Goal: Task Accomplishment & Management: Manage account settings

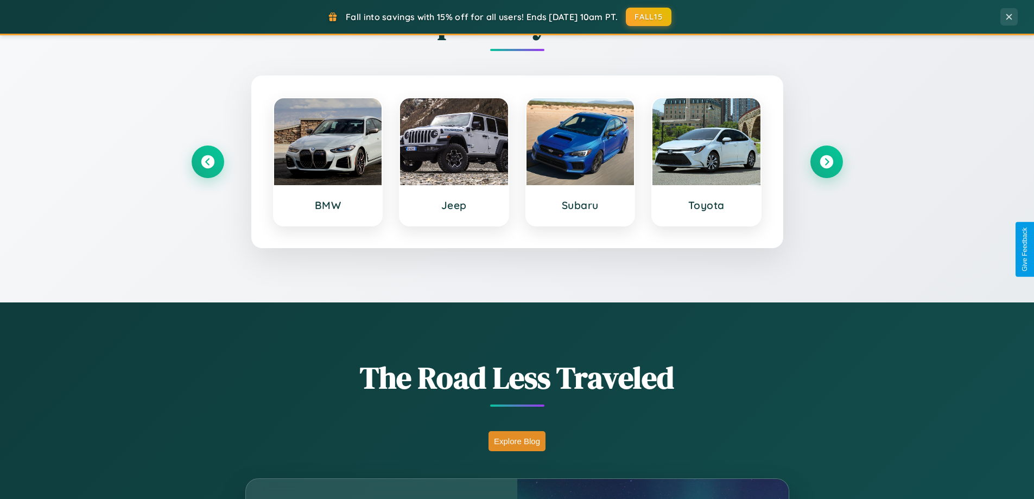
scroll to position [2089, 0]
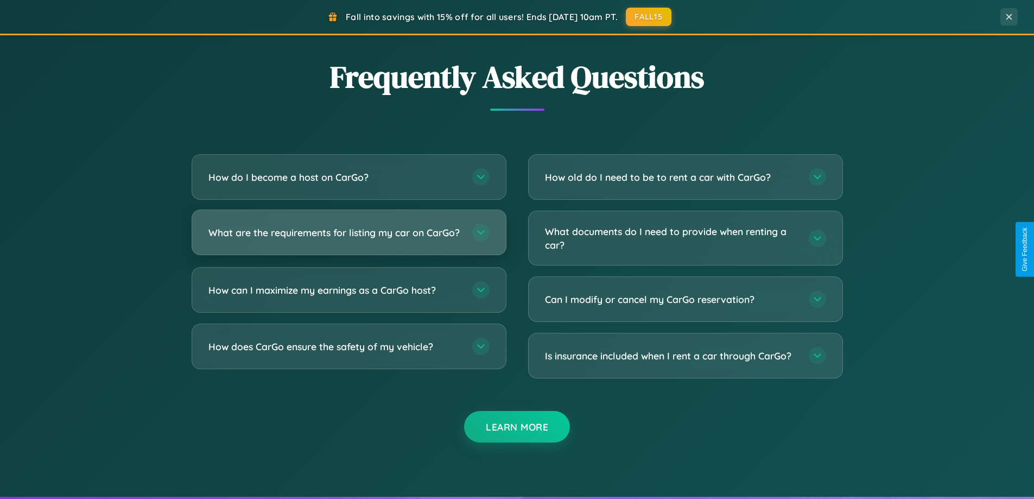
click at [349, 237] on h3 "What are the requirements for listing my car on CarGo?" at bounding box center [334, 233] width 253 height 14
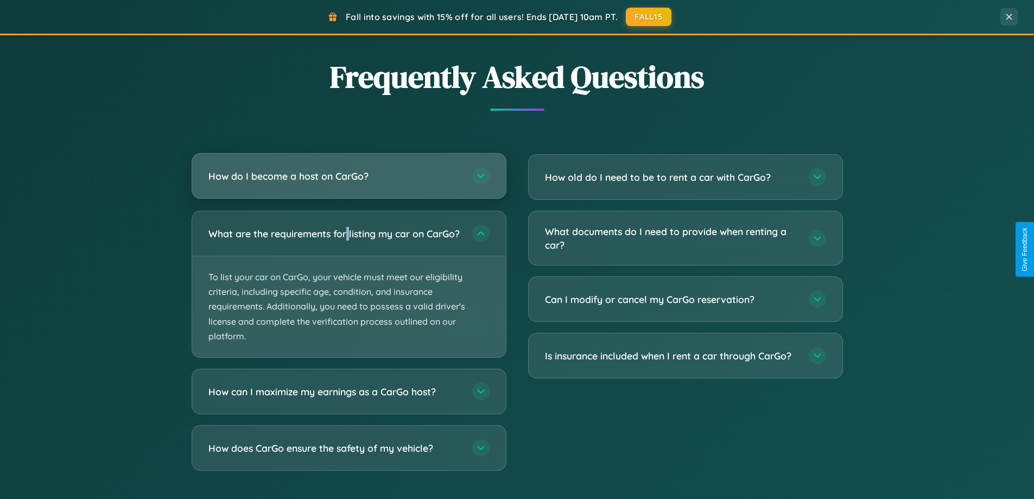
click at [349, 176] on h3 "How do I become a host on CarGo?" at bounding box center [334, 176] width 253 height 14
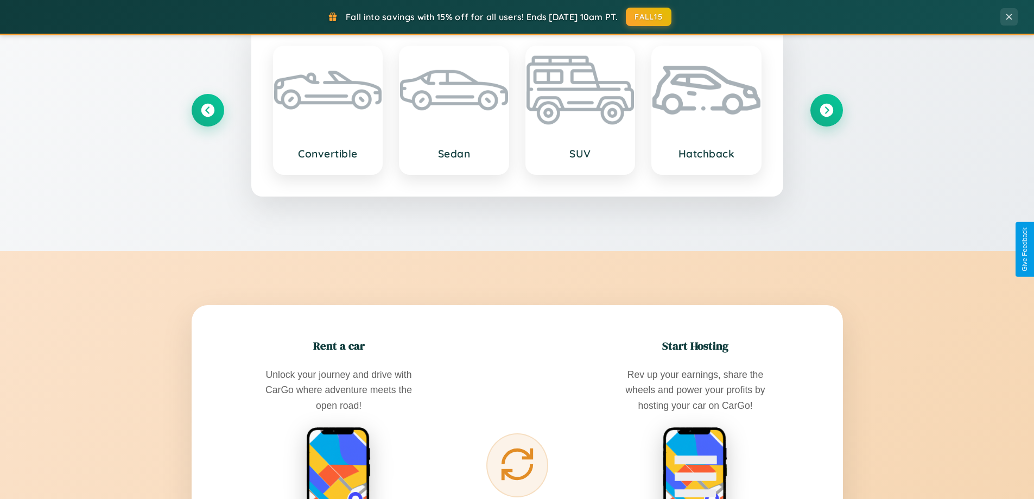
scroll to position [468, 0]
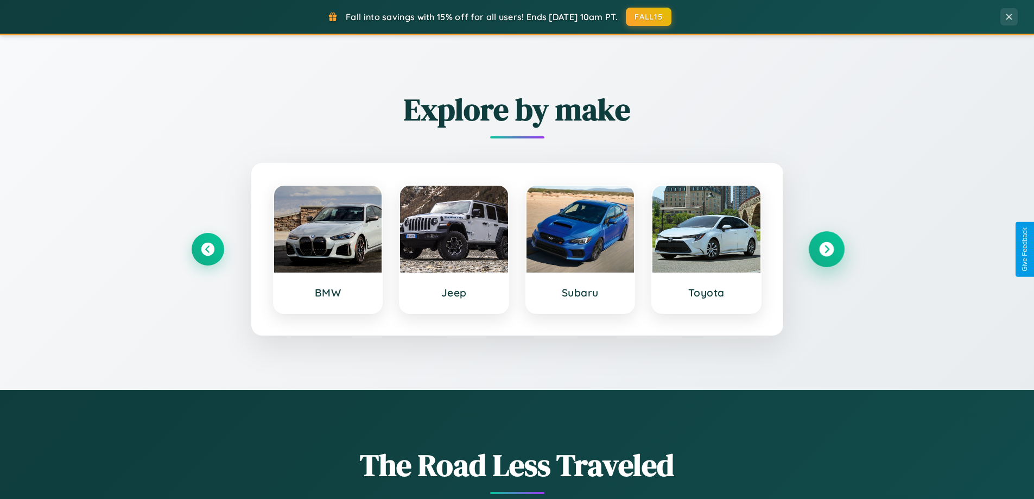
click at [826, 249] on icon at bounding box center [826, 249] width 15 height 15
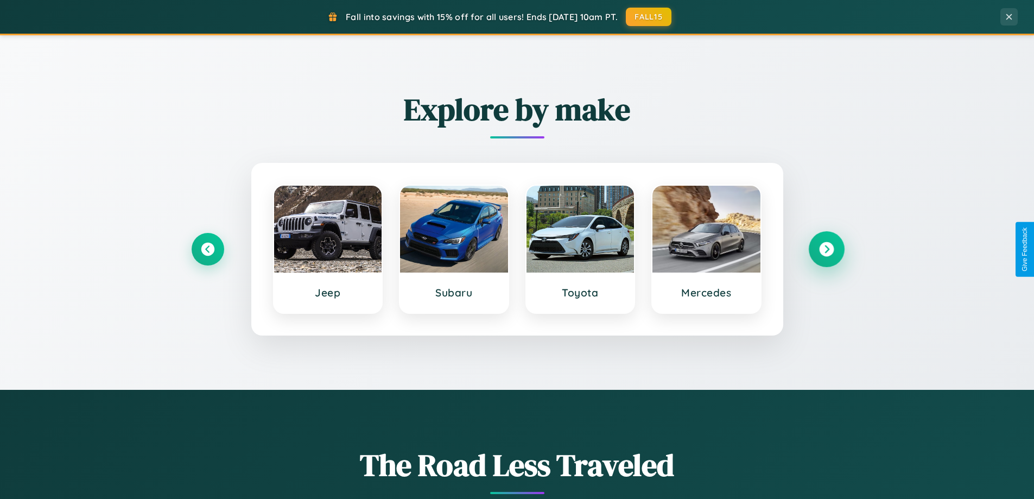
click at [826, 249] on icon at bounding box center [826, 249] width 15 height 15
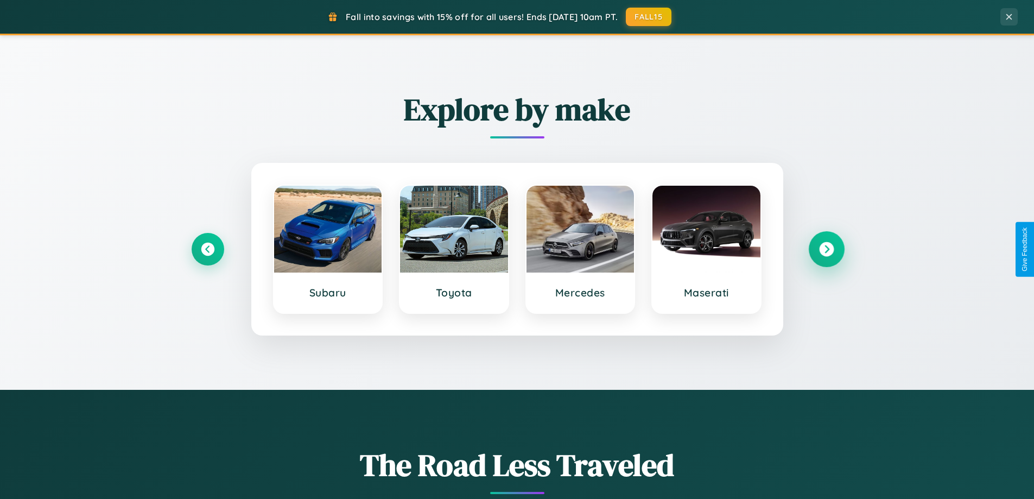
click at [826, 249] on icon at bounding box center [826, 249] width 15 height 15
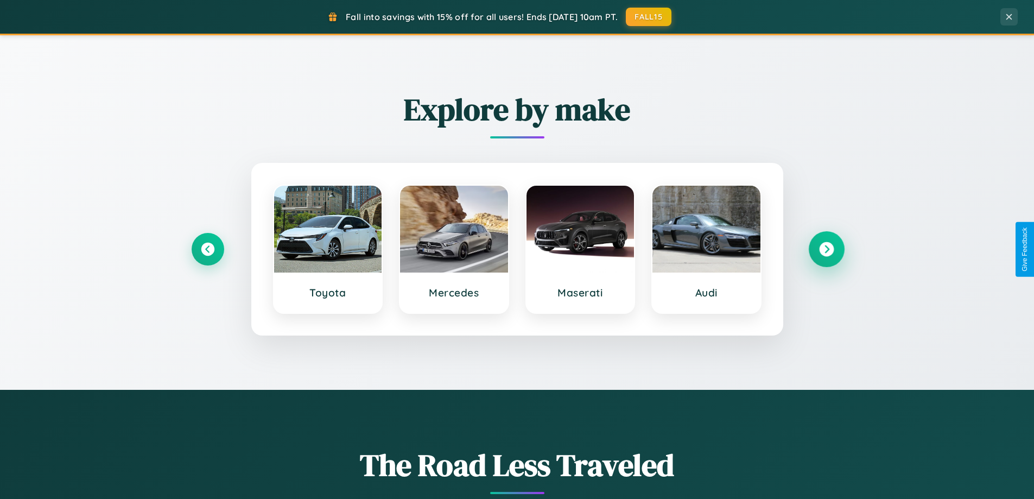
click at [826, 249] on icon at bounding box center [826, 249] width 15 height 15
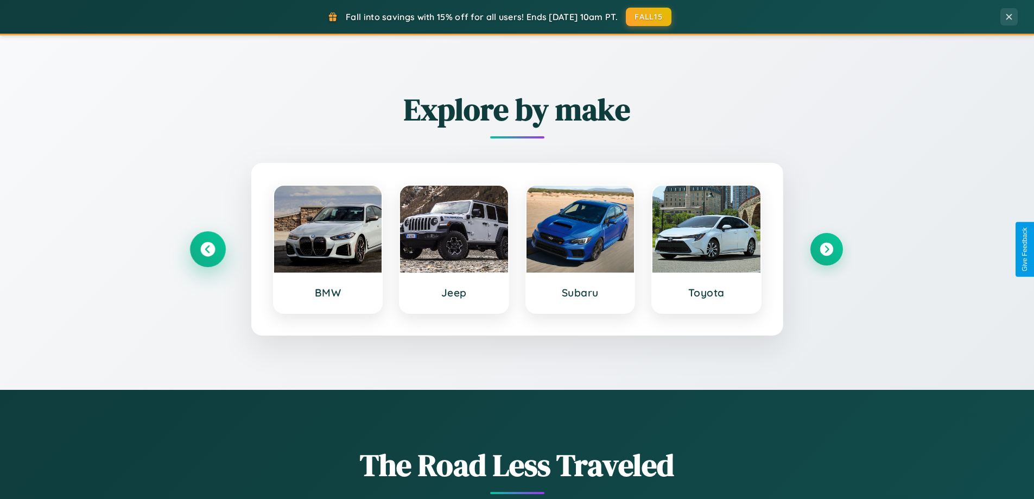
click at [207, 249] on icon at bounding box center [207, 249] width 15 height 15
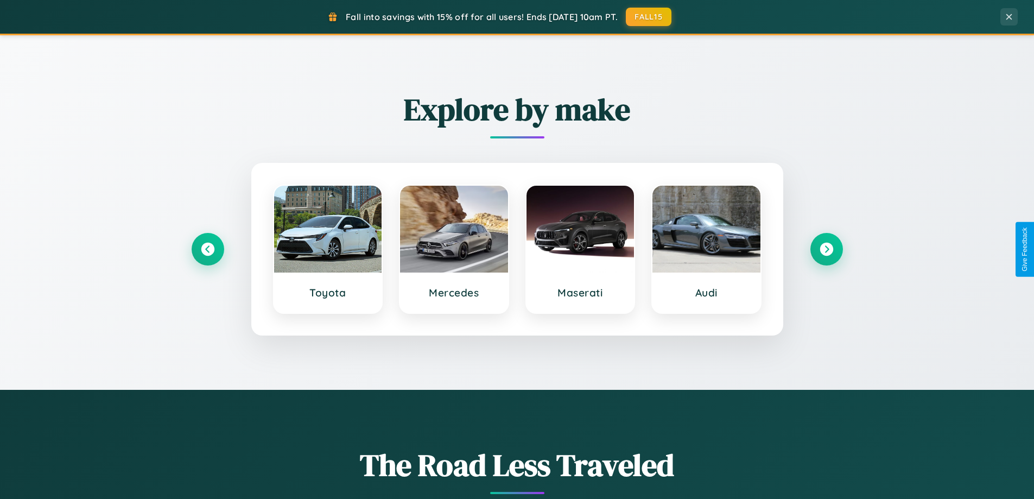
scroll to position [0, 0]
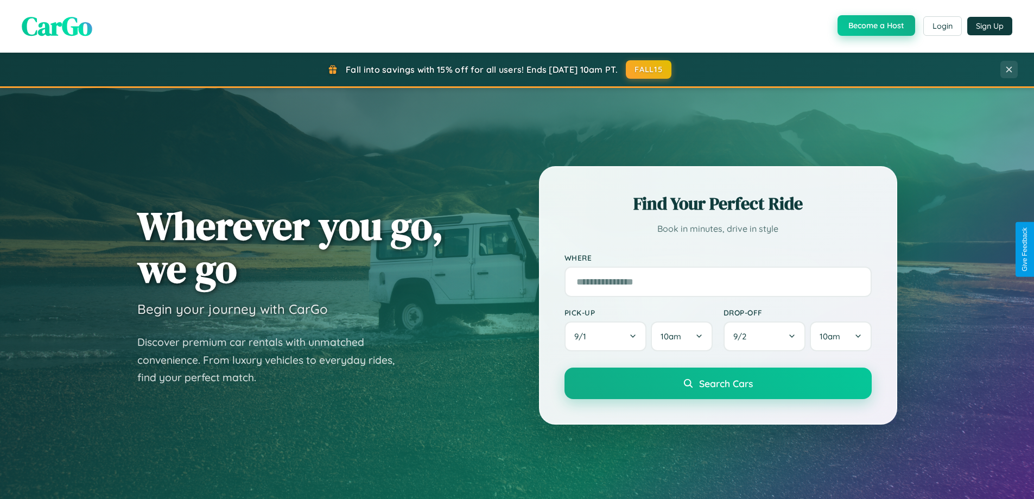
click at [875, 26] on button "Become a Host" at bounding box center [877, 25] width 78 height 21
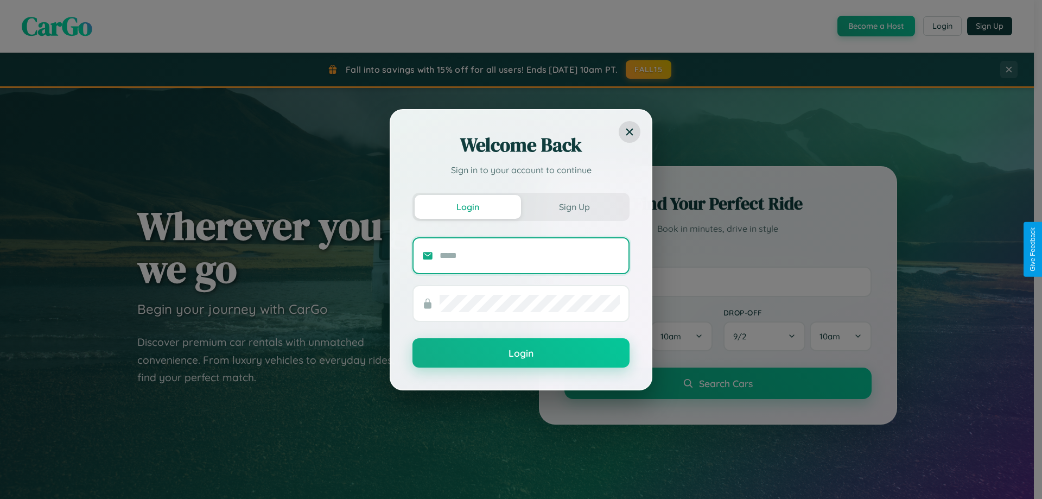
click at [530, 255] on input "text" at bounding box center [530, 255] width 180 height 17
type input "**********"
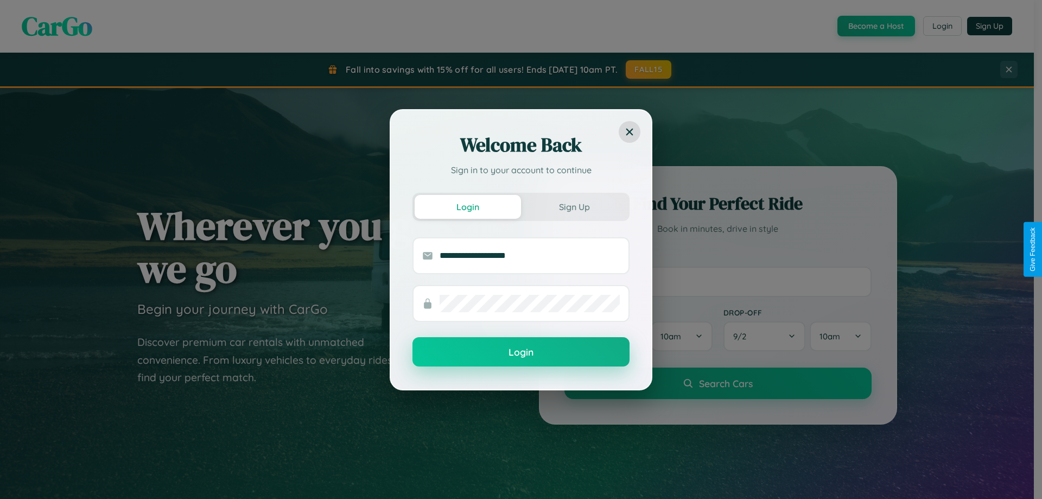
click at [521, 352] on button "Login" at bounding box center [521, 351] width 217 height 29
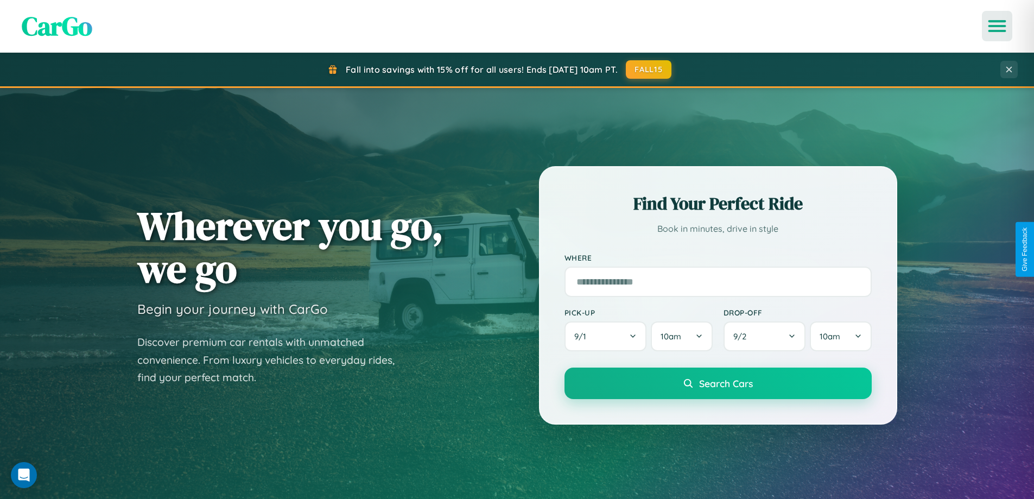
click at [997, 26] on icon "Open menu" at bounding box center [998, 26] width 16 height 10
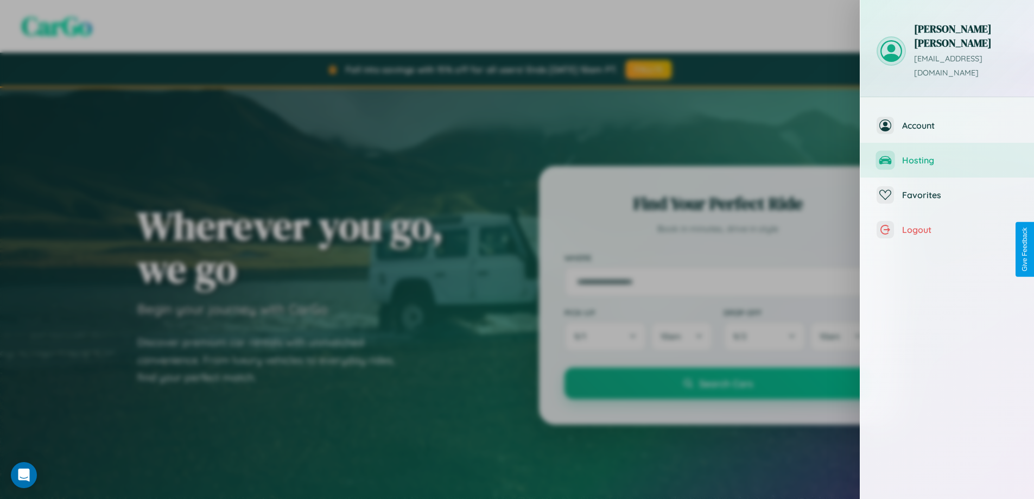
click at [947, 155] on span "Hosting" at bounding box center [960, 160] width 116 height 11
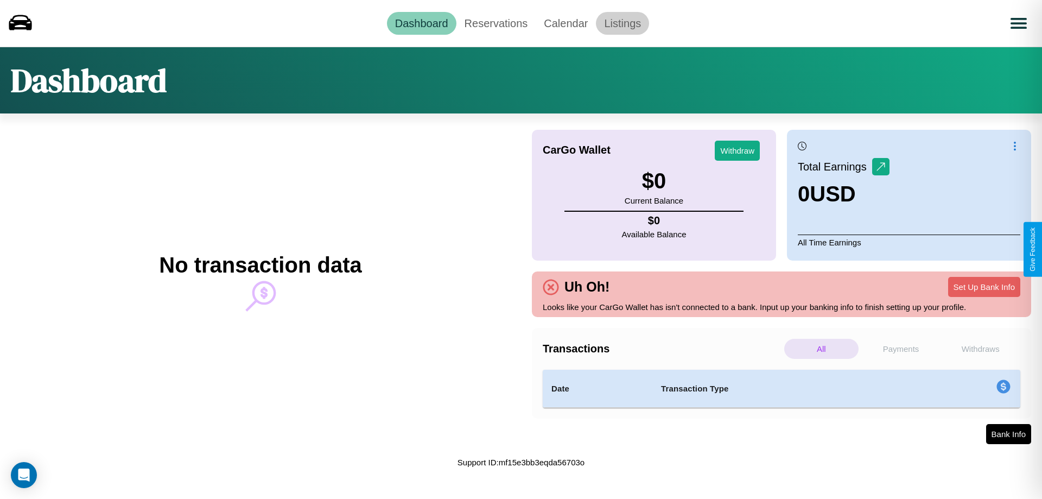
click at [623, 23] on link "Listings" at bounding box center [622, 23] width 53 height 23
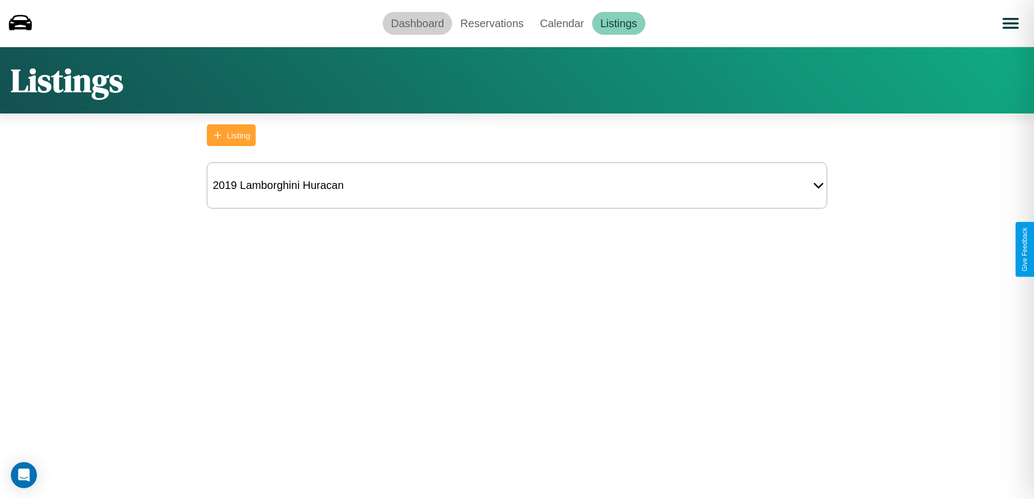
click at [417, 23] on link "Dashboard" at bounding box center [417, 23] width 69 height 23
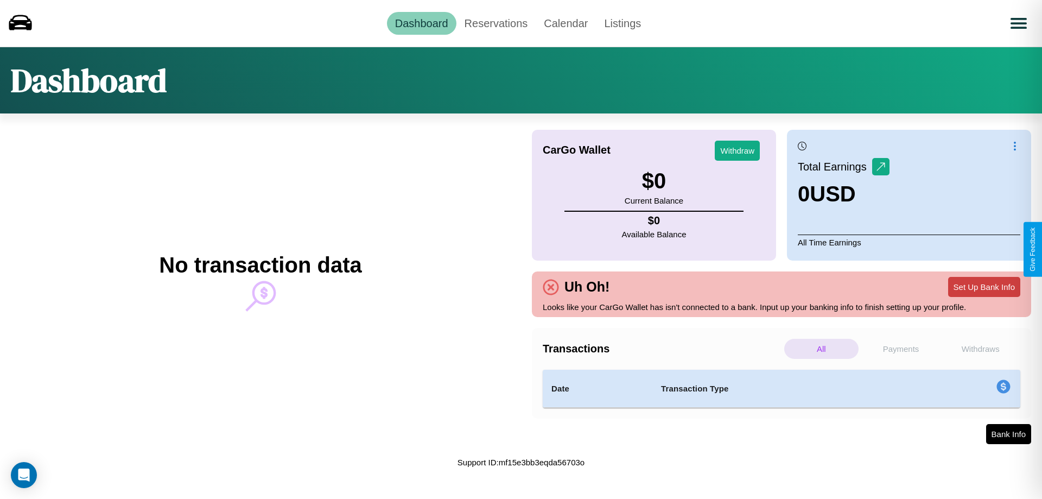
click at [984, 287] on button "Set Up Bank Info" at bounding box center [984, 287] width 72 height 20
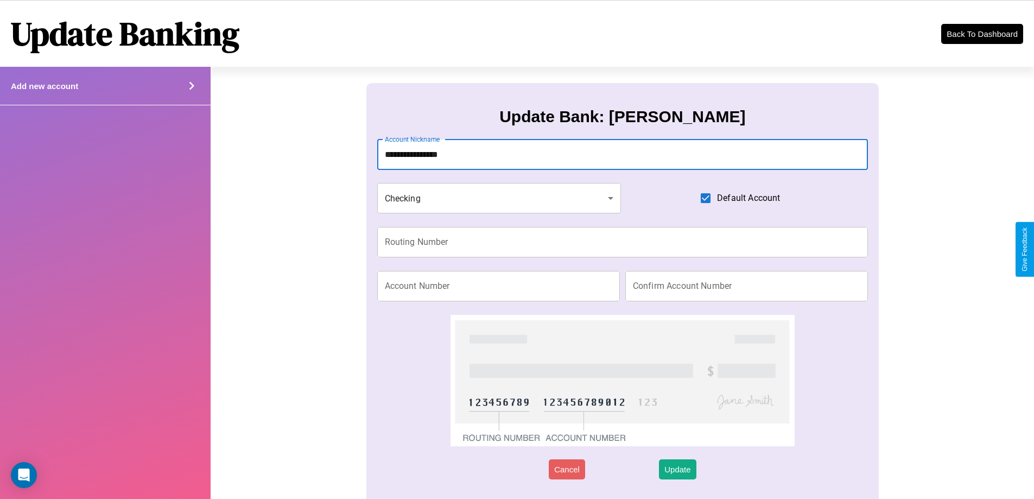
type input "**********"
click at [622, 242] on input "Routing Number" at bounding box center [622, 242] width 491 height 30
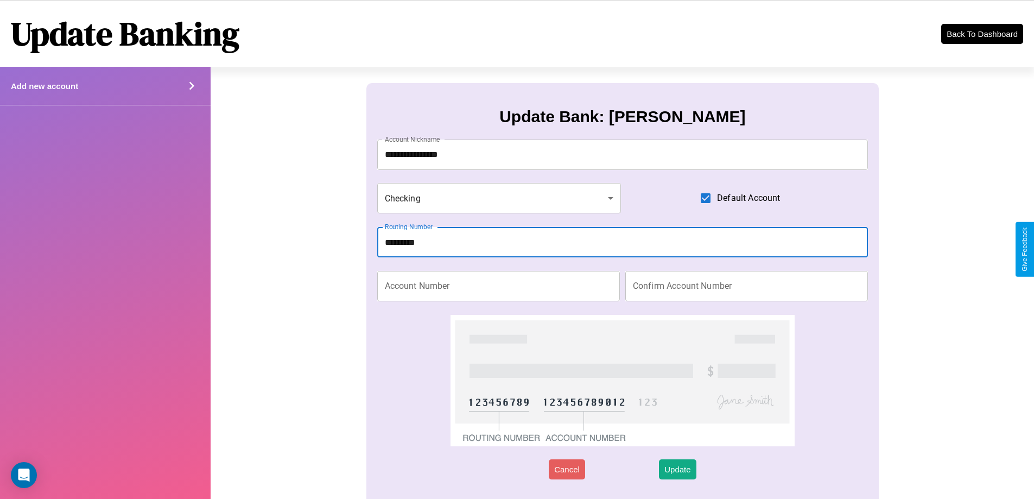
type input "*********"
click at [498, 286] on input "Account Number" at bounding box center [498, 286] width 243 height 30
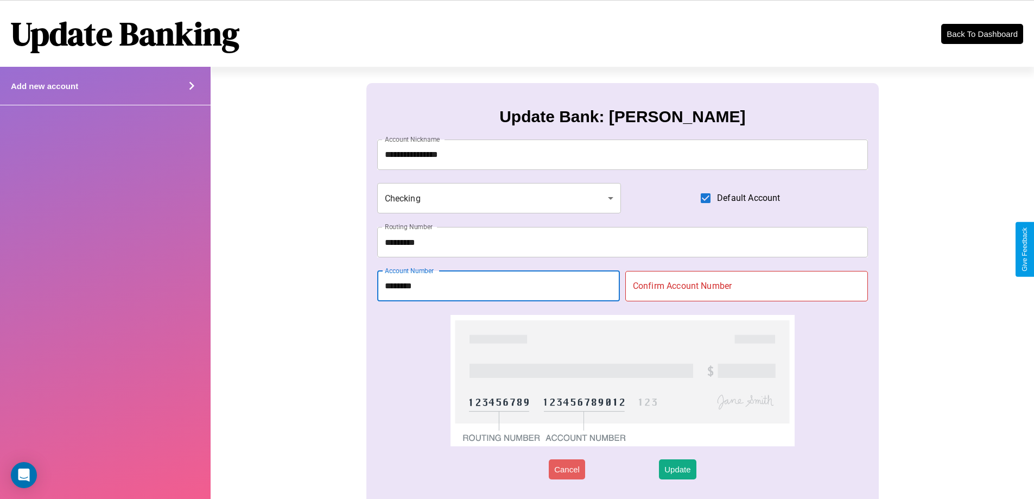
type input "********"
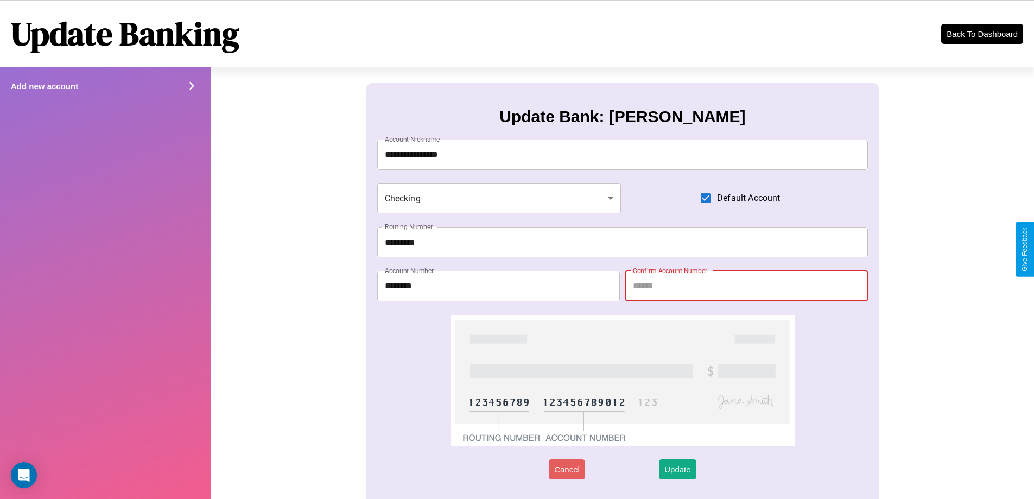
click at [746, 286] on input "Confirm Account Number" at bounding box center [746, 286] width 243 height 30
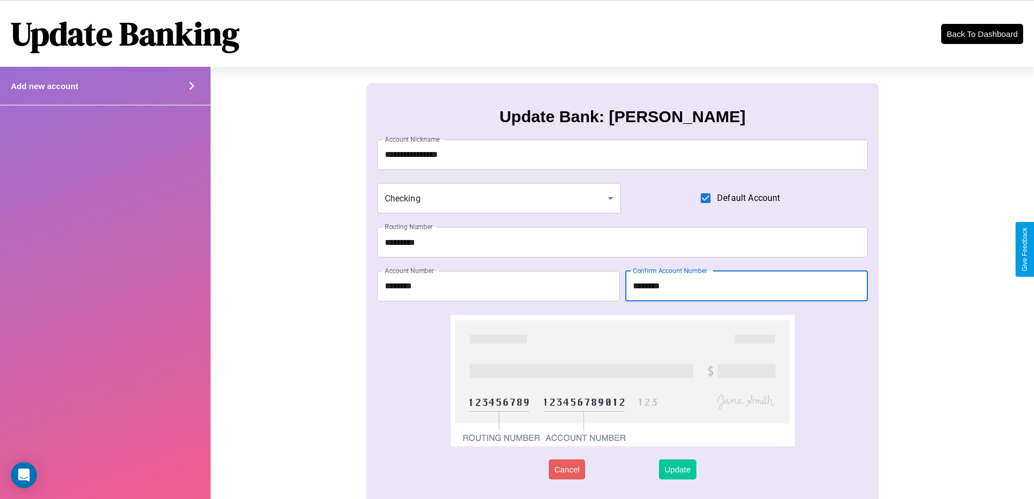
type input "********"
click at [677, 469] on button "Update" at bounding box center [677, 469] width 37 height 20
